Goal: Navigation & Orientation: Find specific page/section

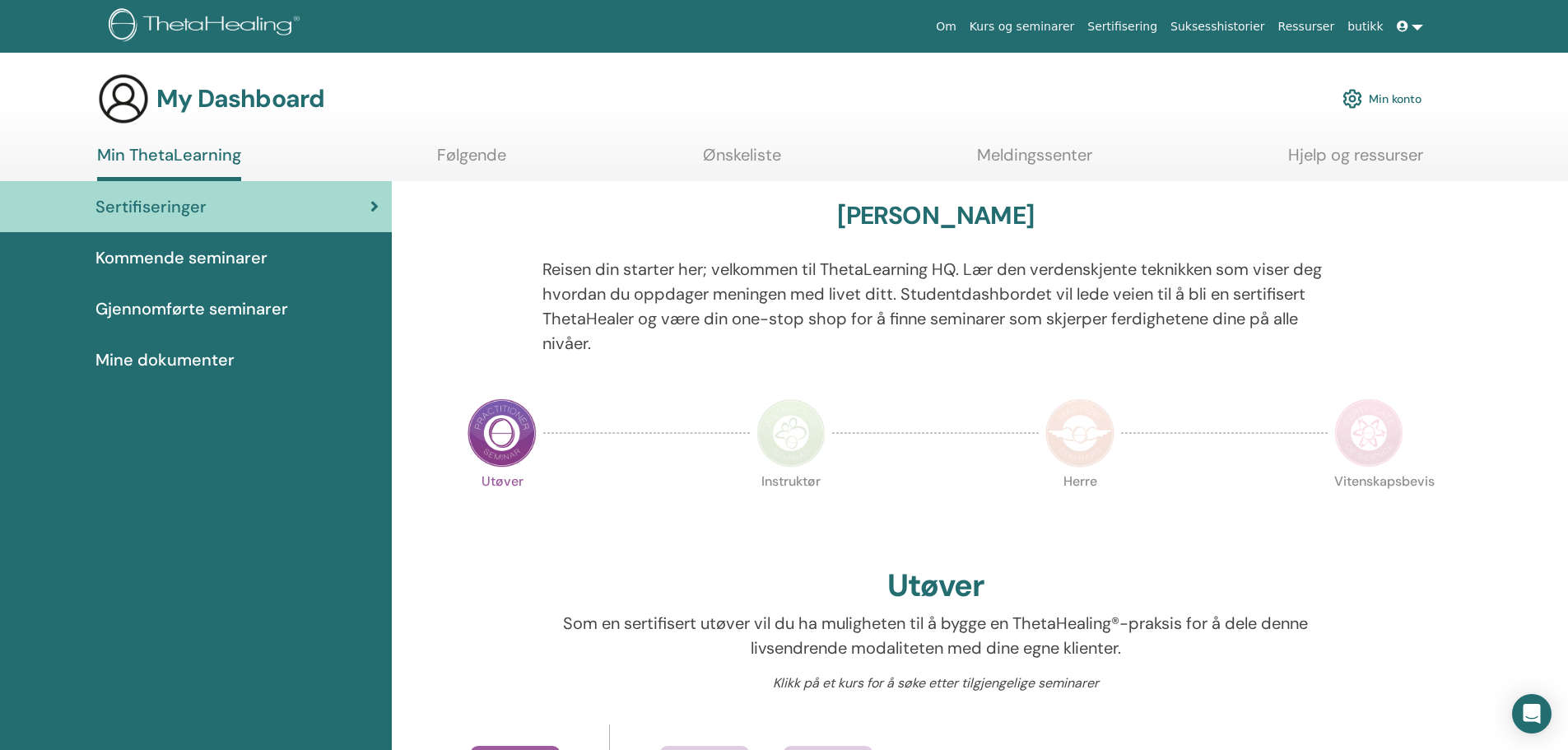
click at [503, 436] on img at bounding box center [502, 432] width 69 height 69
click at [1033, 150] on link "Meldingssenter" at bounding box center [1034, 160] width 116 height 32
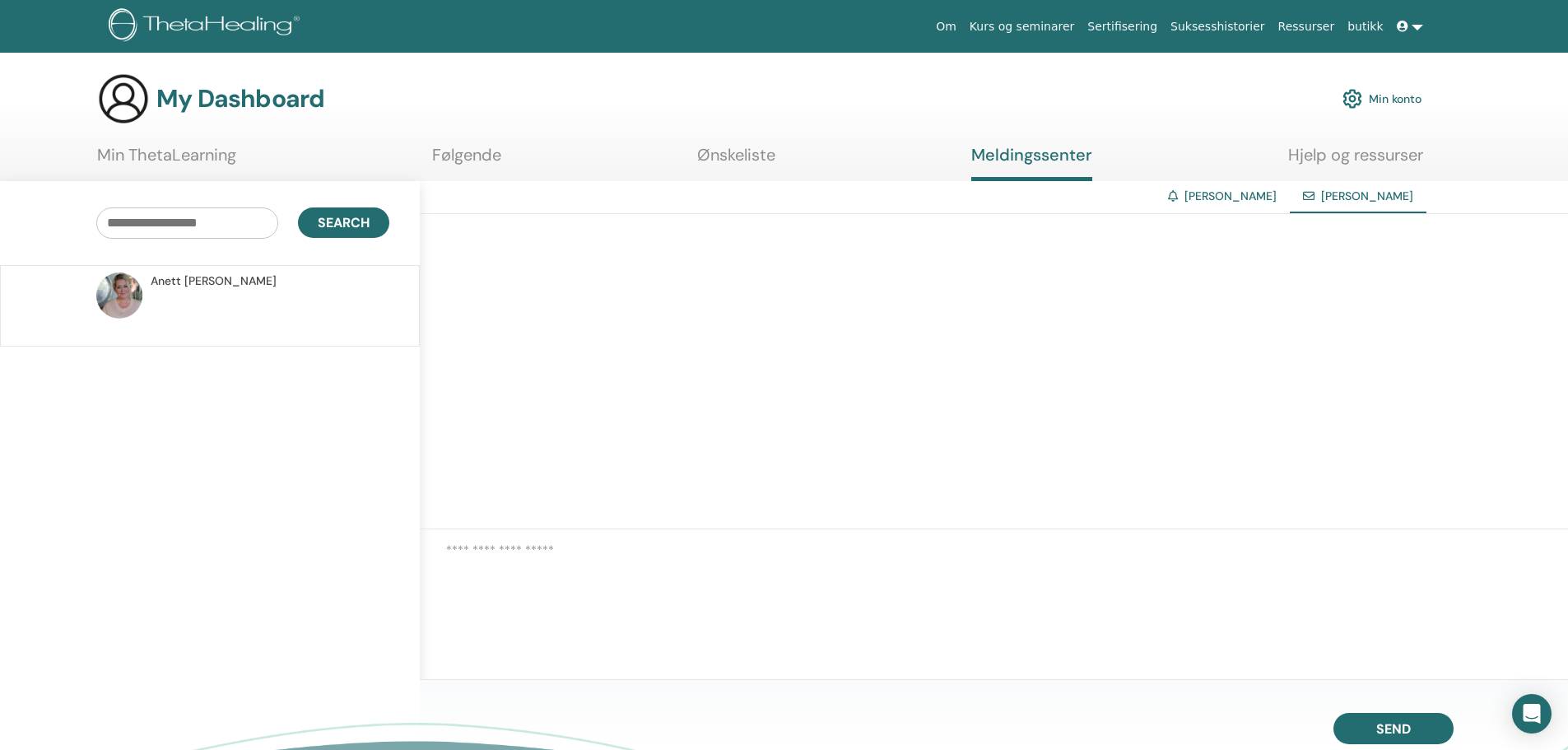
click at [206, 149] on link "Min ThetaLearning" at bounding box center [167, 160] width 139 height 32
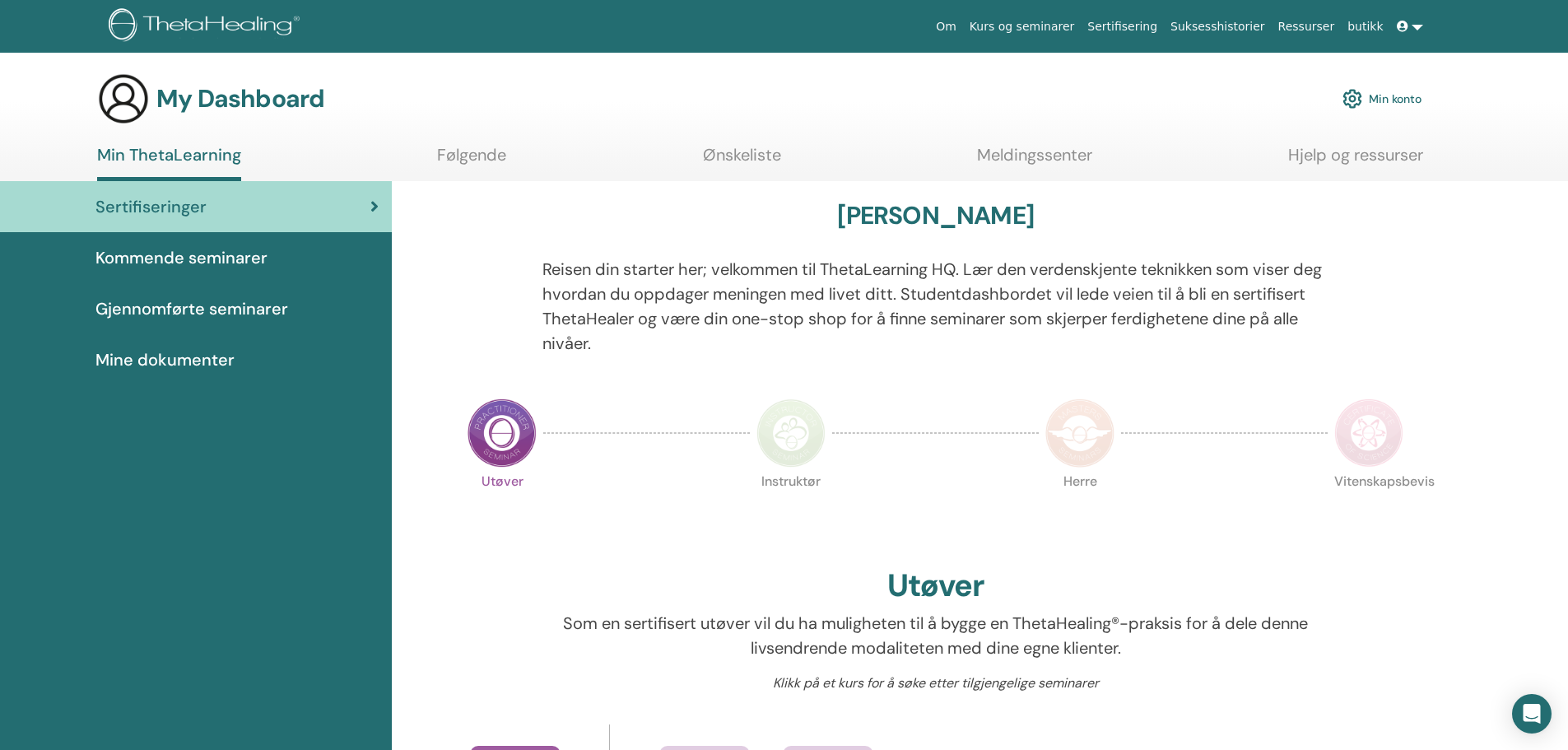
click at [225, 306] on span "Gjennomførte seminarer" at bounding box center [192, 308] width 193 height 25
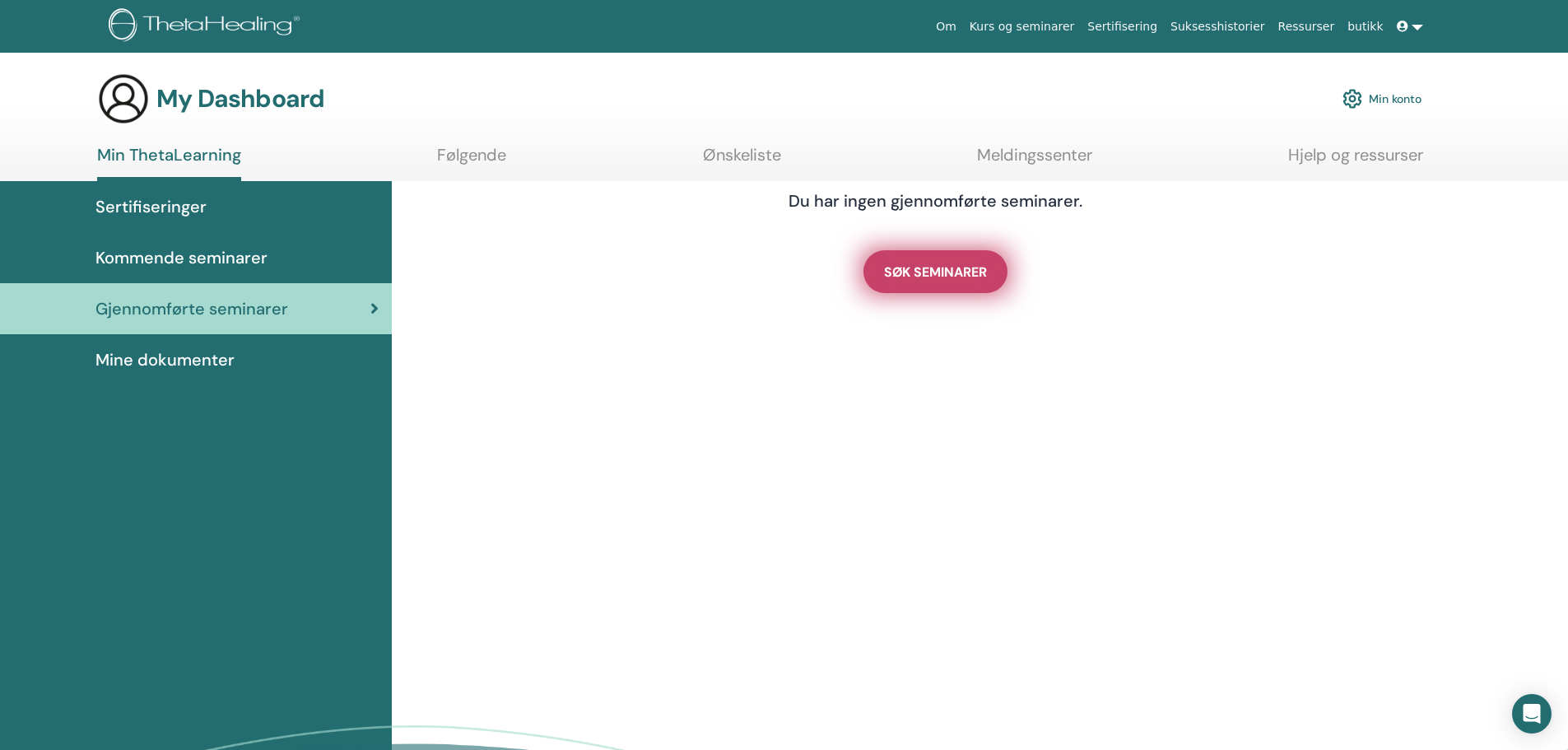
click at [922, 261] on link "SØK SEMINARER" at bounding box center [935, 271] width 144 height 43
click at [219, 358] on span "Mine dokumenter" at bounding box center [165, 359] width 139 height 25
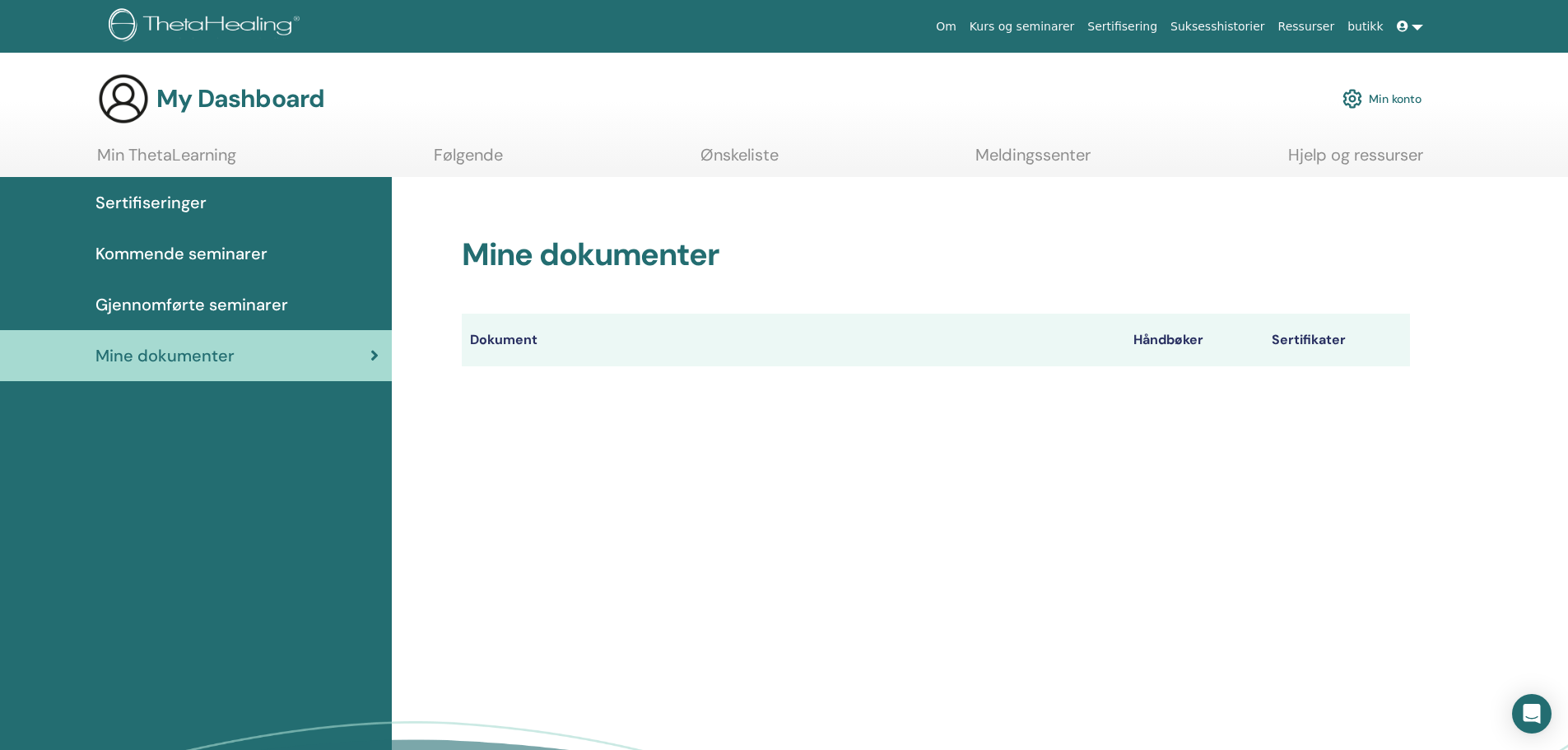
click at [517, 338] on th "Dokument" at bounding box center [793, 339] width 663 height 52
